Goal: Information Seeking & Learning: Learn about a topic

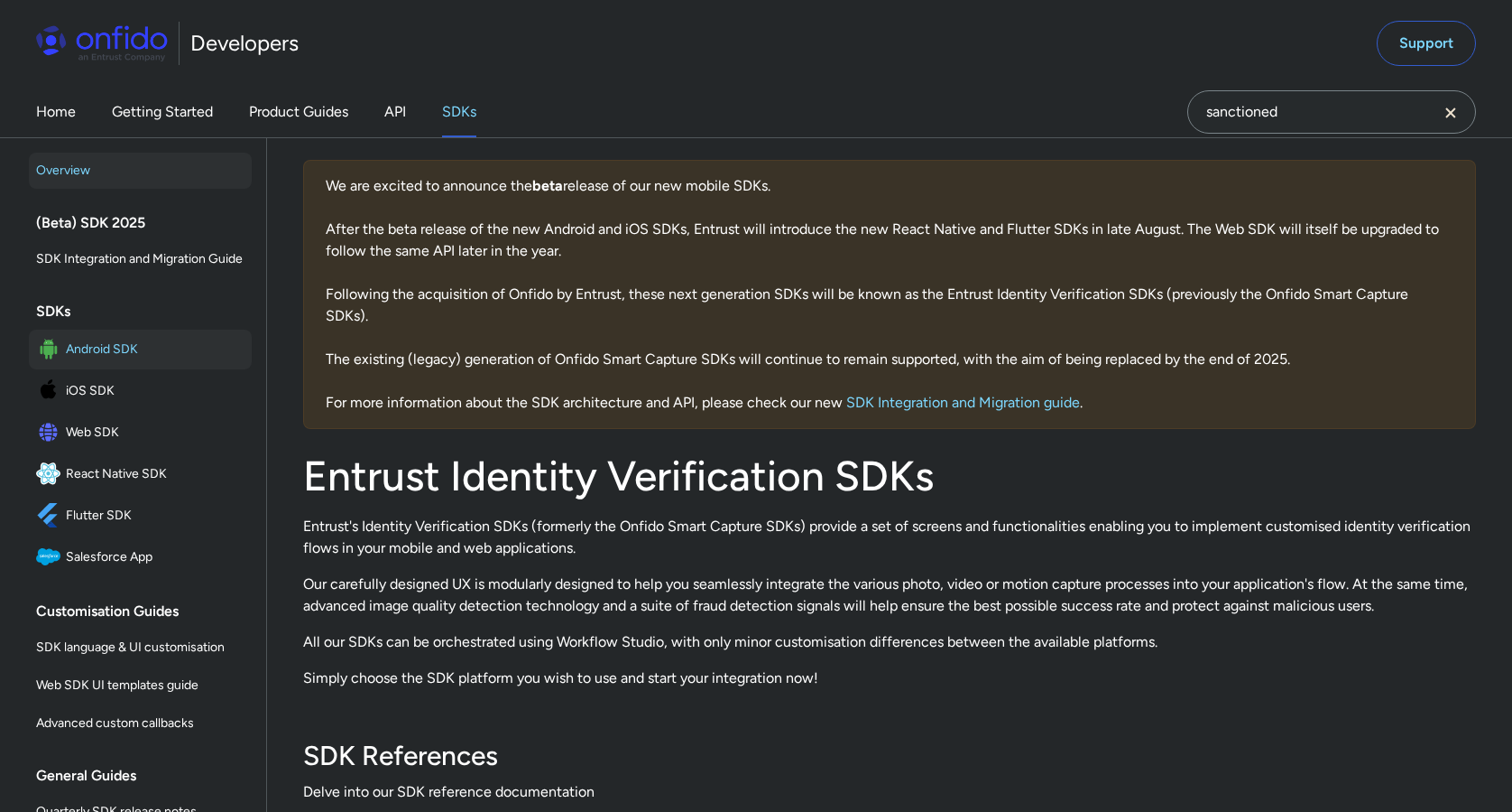
click at [134, 354] on span "Android SDK" at bounding box center [155, 349] width 178 height 25
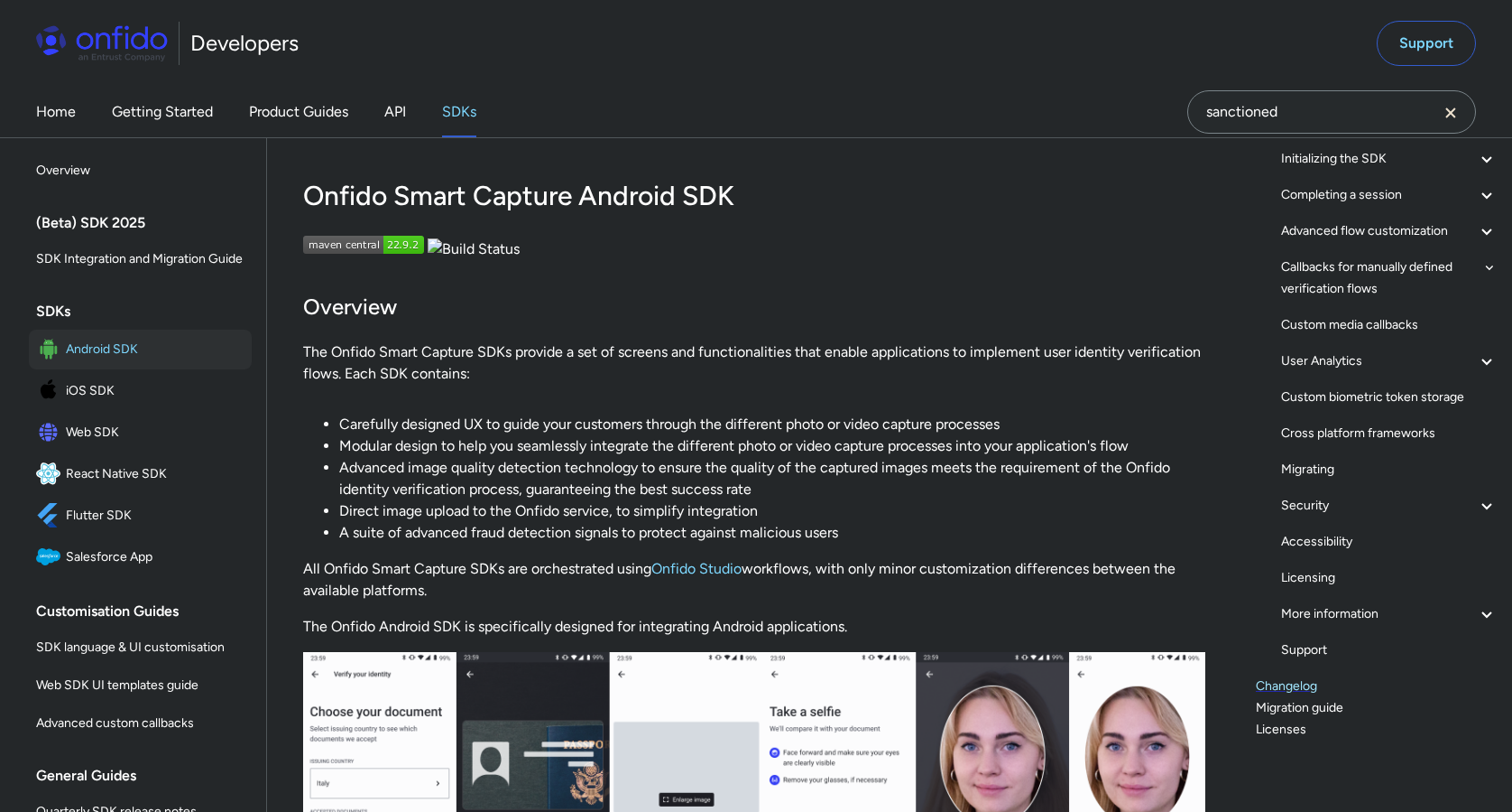
click at [1286, 688] on link "Changelog" at bounding box center [1377, 685] width 242 height 22
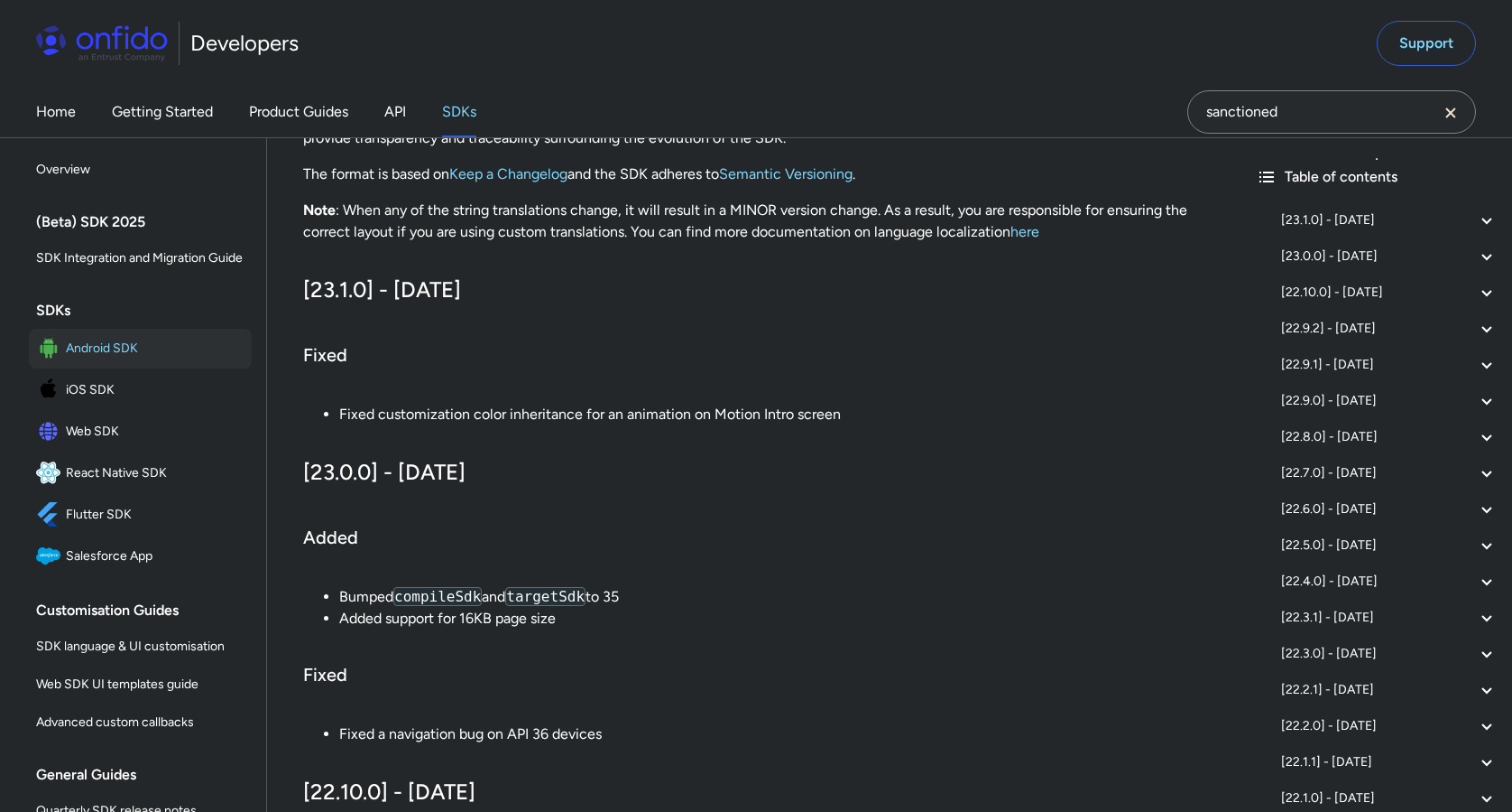
scroll to position [262, 0]
